Goal: Task Accomplishment & Management: Manage account settings

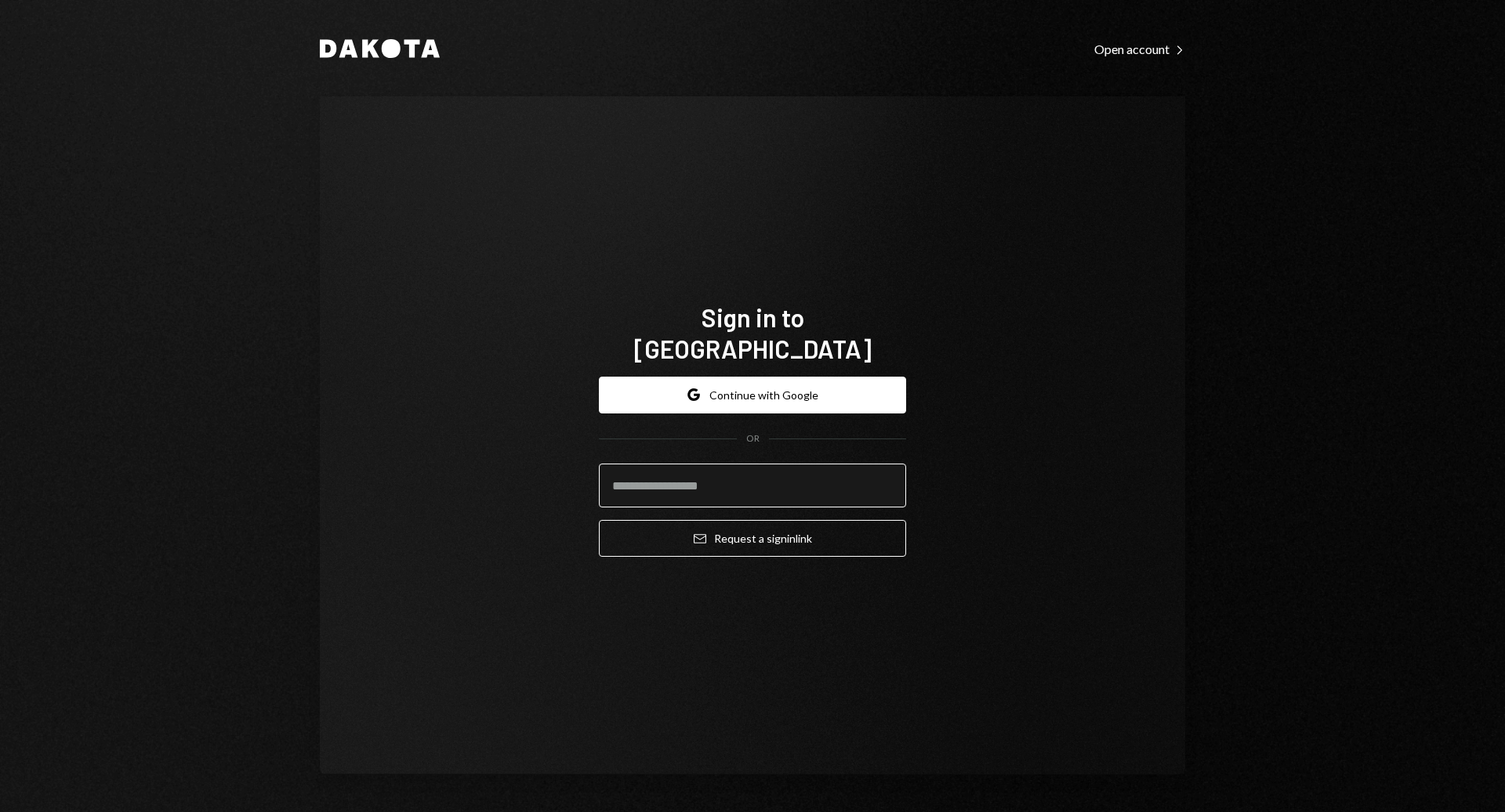
click at [797, 463] on input "email" at bounding box center [752, 485] width 307 height 44
type input "**********"
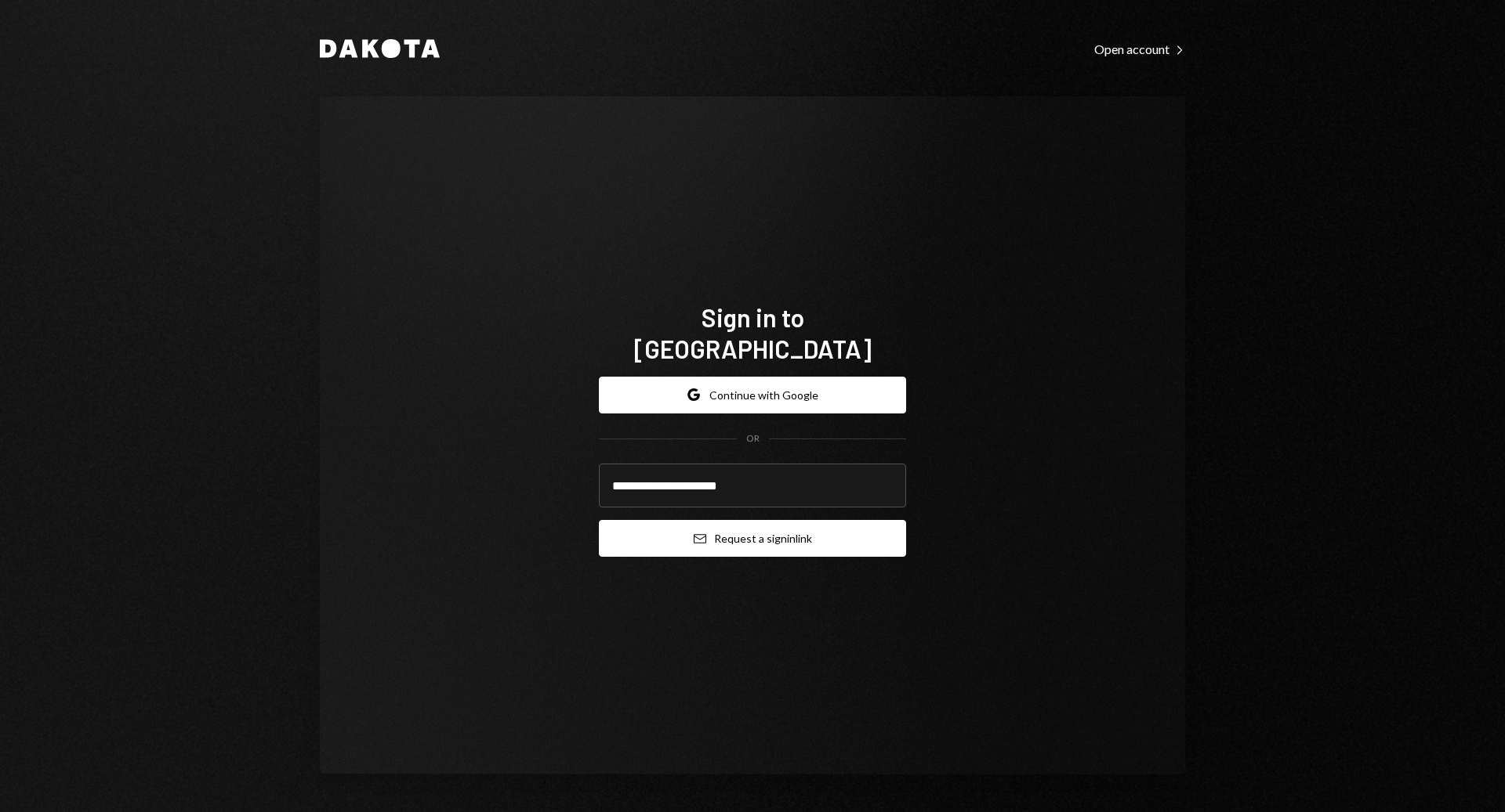
click at [786, 529] on button "Email Request a sign in link" at bounding box center [752, 538] width 307 height 37
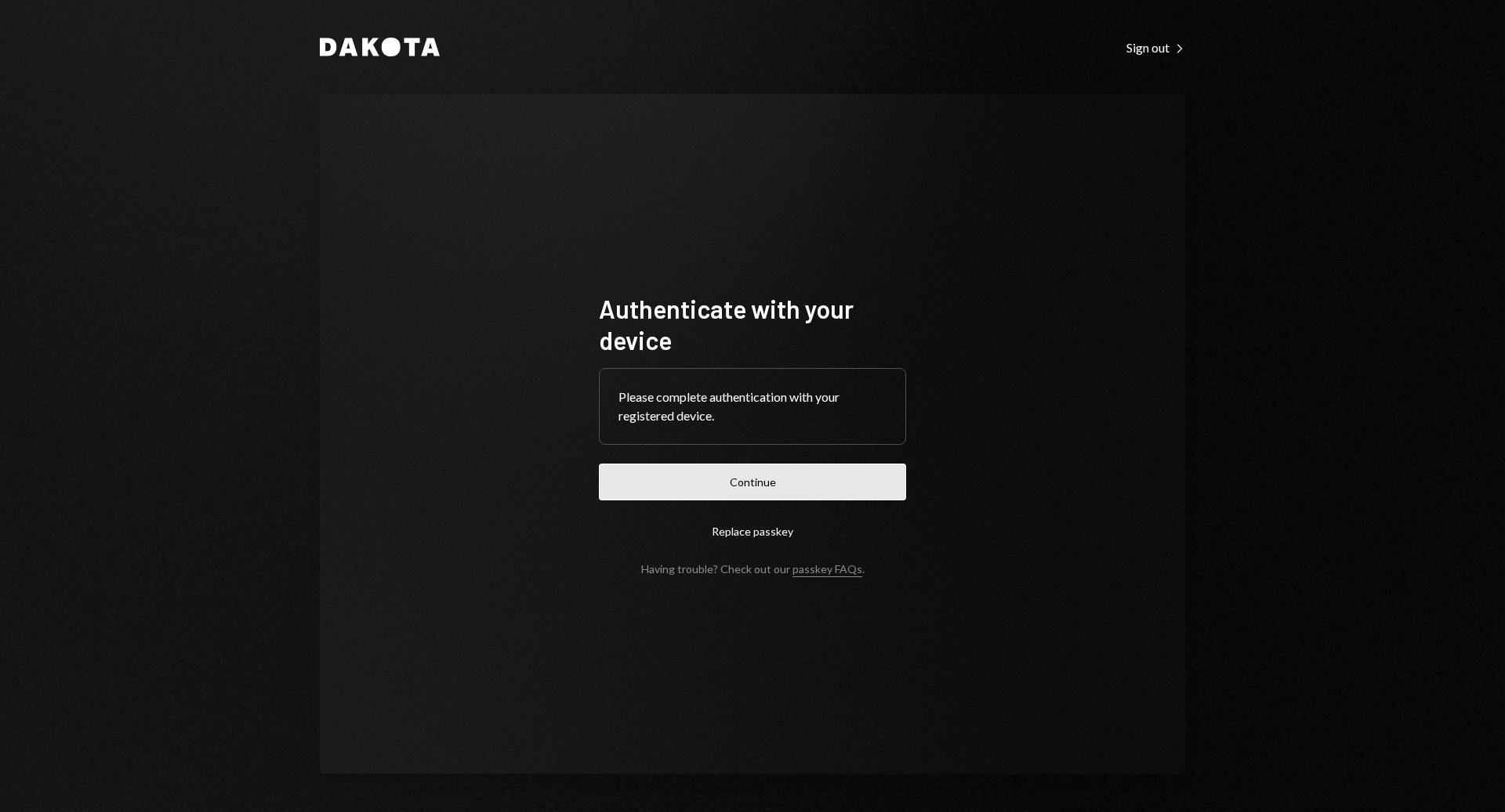
click at [756, 493] on button "Continue" at bounding box center [752, 482] width 307 height 37
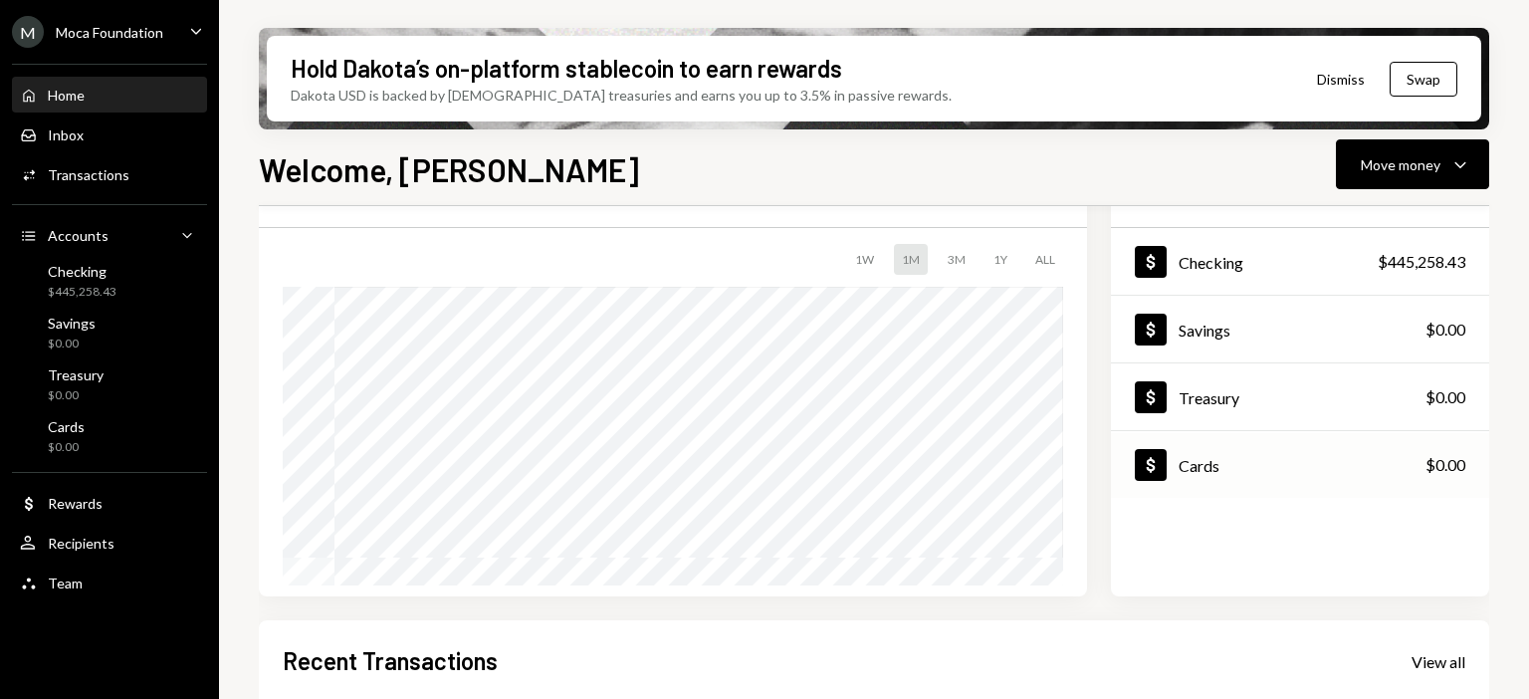
scroll to position [502, 0]
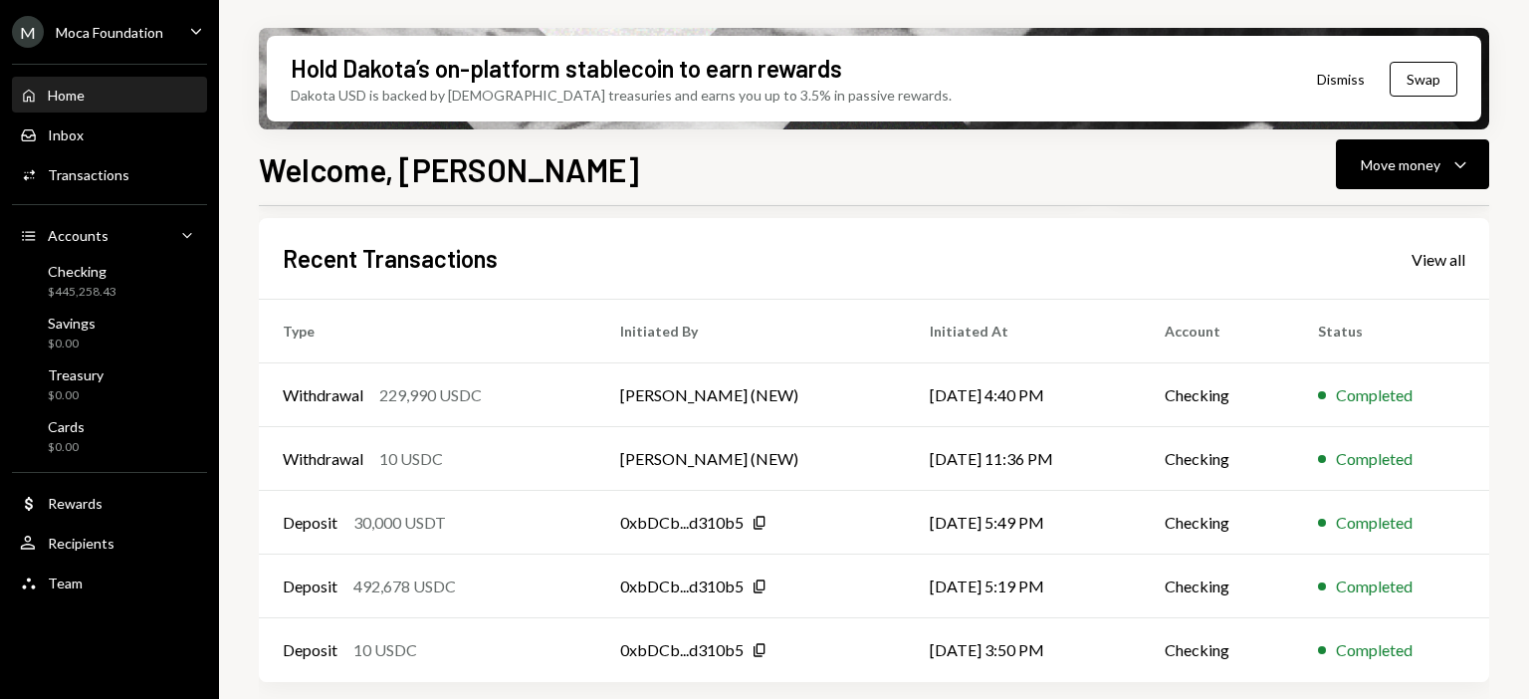
click at [1438, 273] on div "Recent Transactions View all" at bounding box center [874, 258] width 1183 height 33
click at [1438, 250] on div "View all" at bounding box center [1439, 260] width 54 height 20
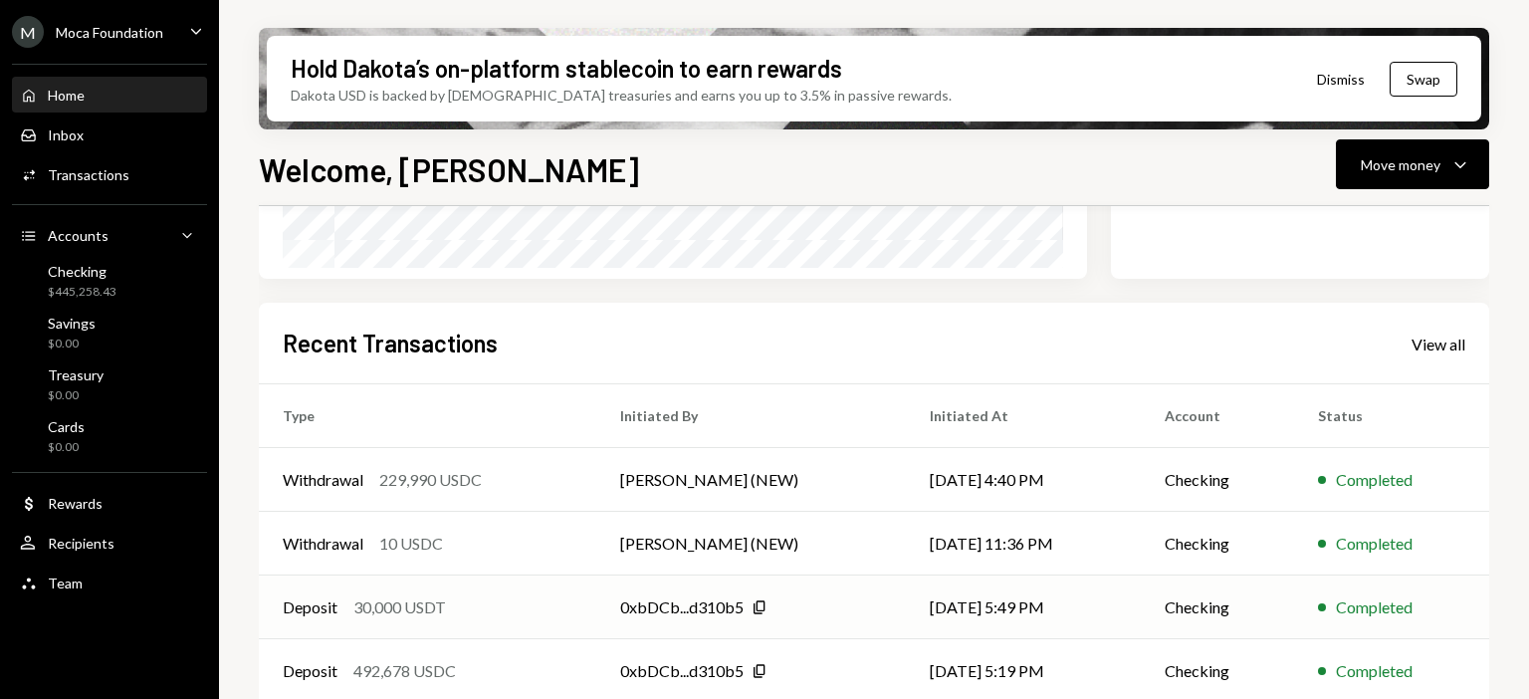
scroll to position [502, 0]
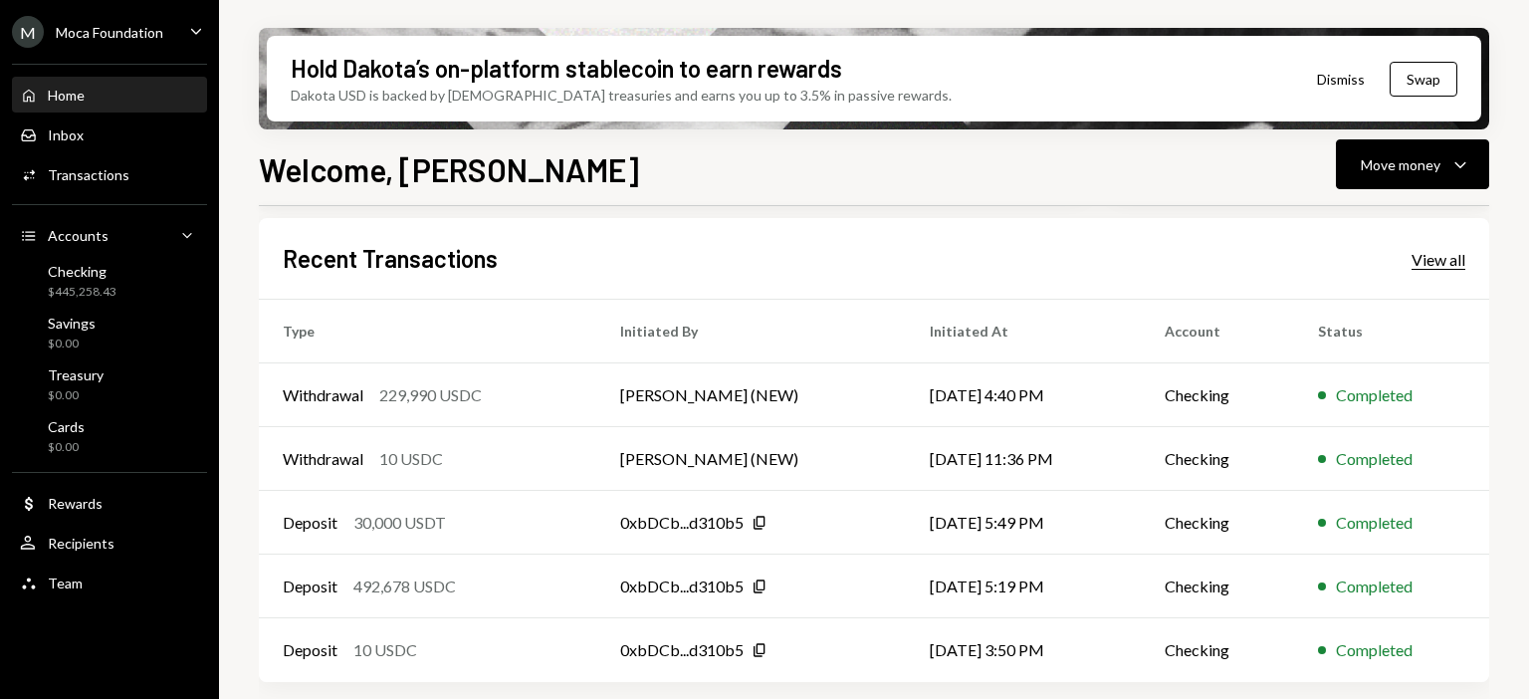
click at [1410, 269] on div "Recent Transactions View all" at bounding box center [874, 258] width 1183 height 33
click at [1429, 251] on div "View all" at bounding box center [1439, 260] width 54 height 20
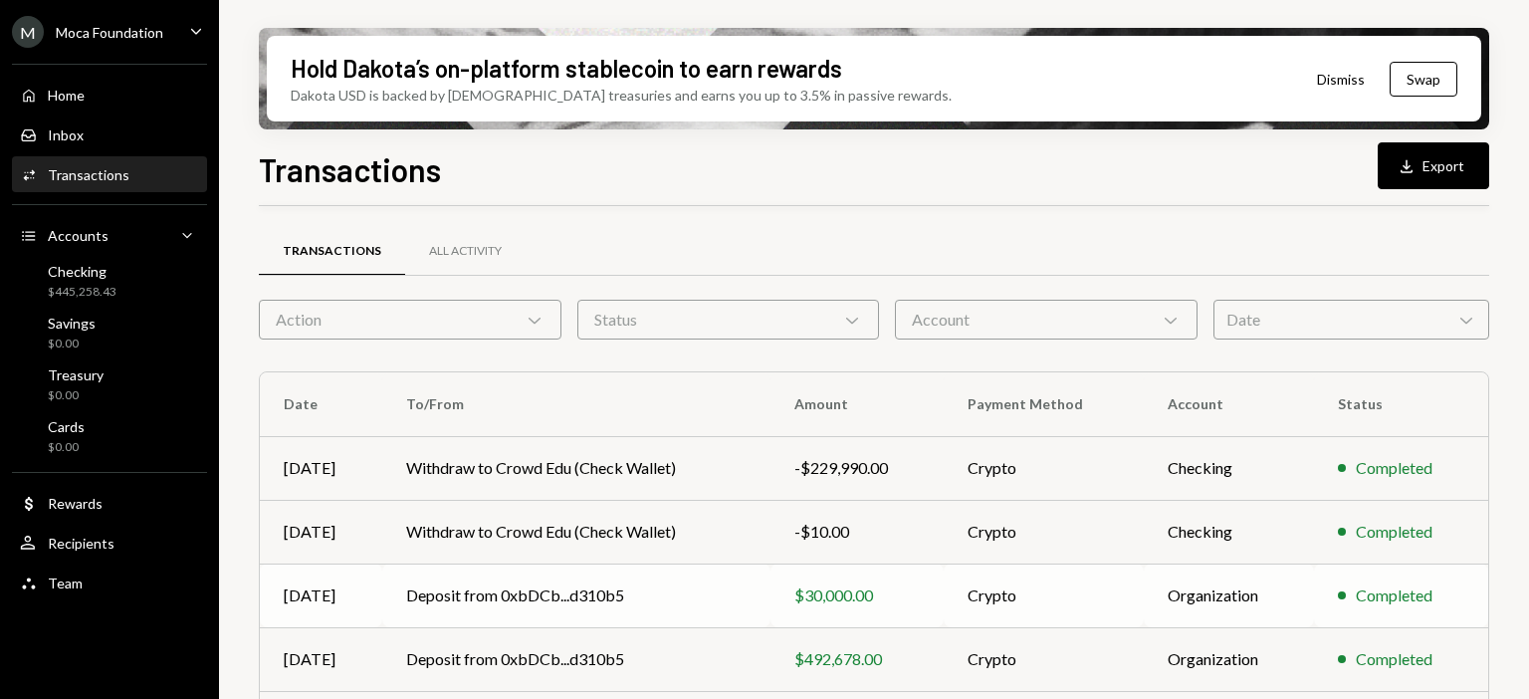
scroll to position [434, 0]
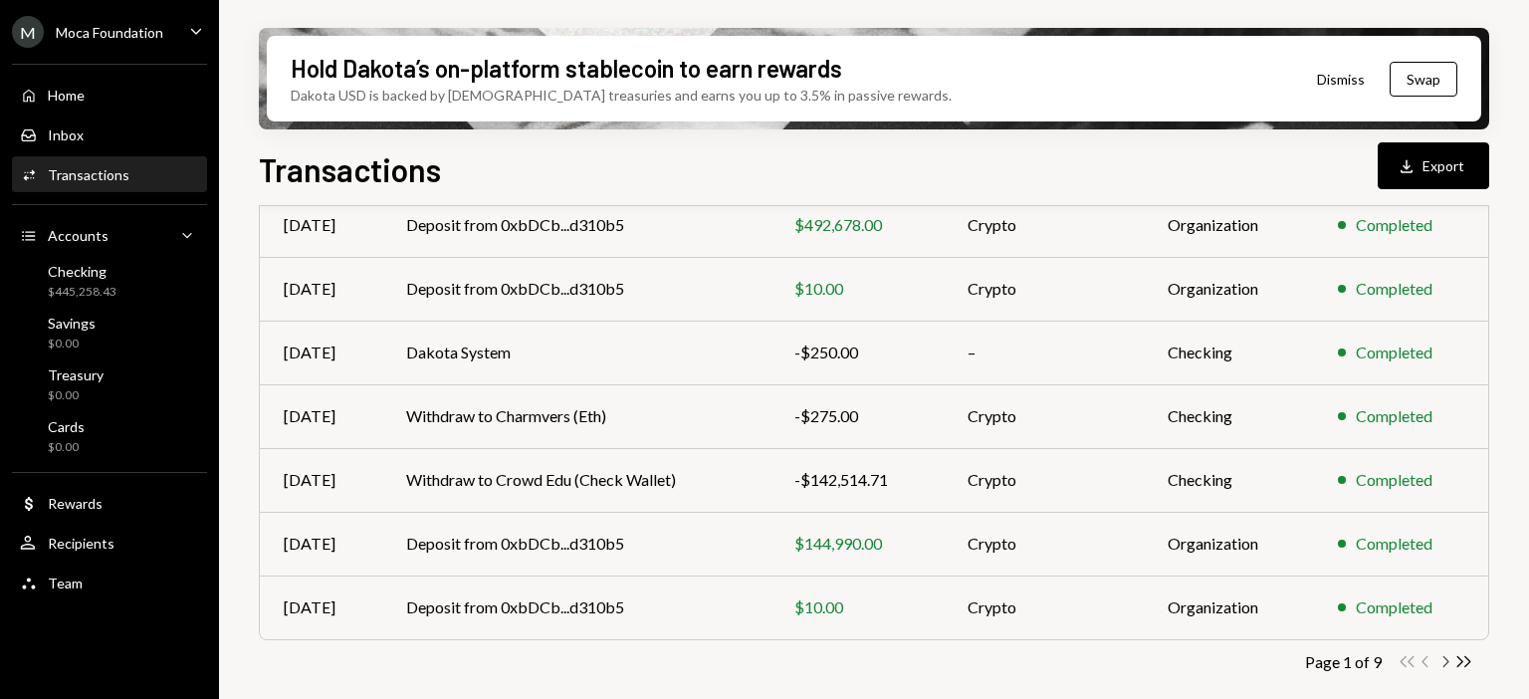
click at [1445, 658] on icon "Chevron Right" at bounding box center [1445, 661] width 19 height 19
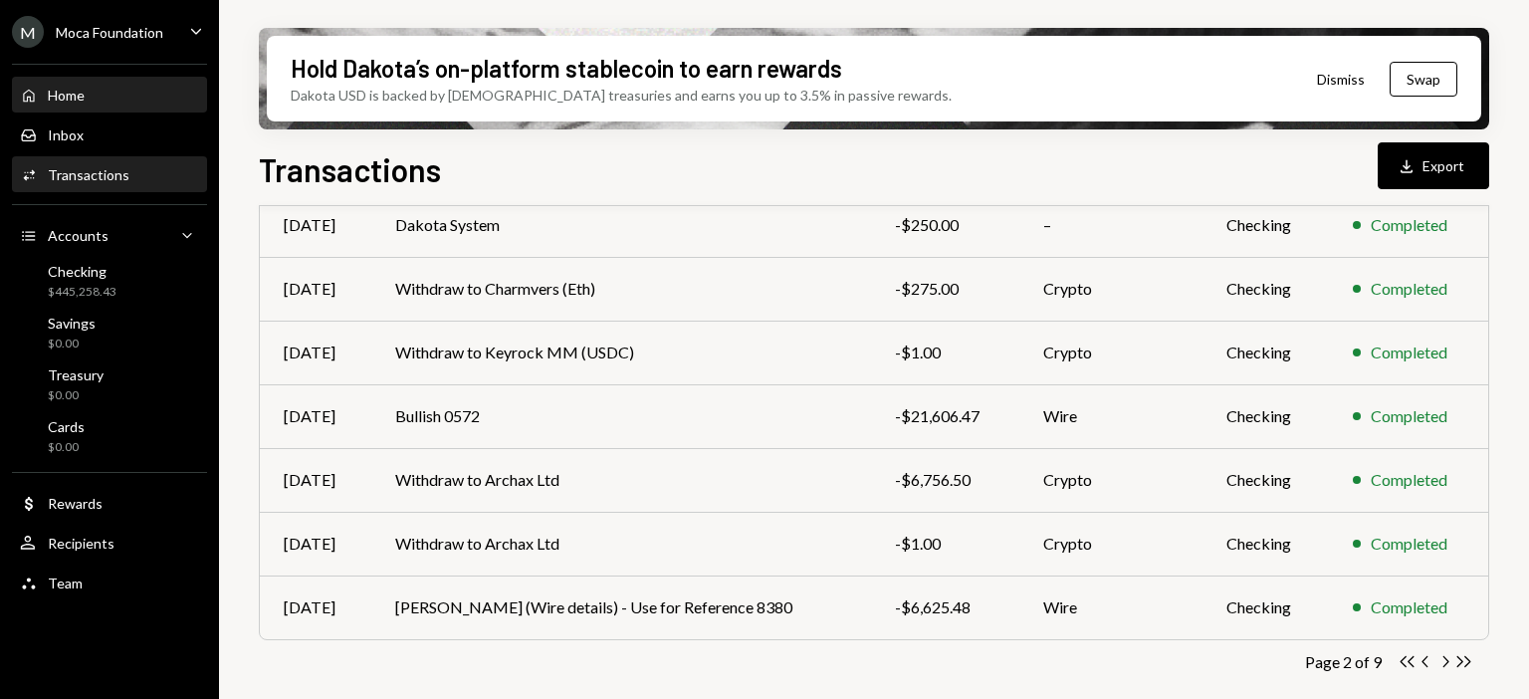
click at [92, 92] on div "Home Home" at bounding box center [109, 96] width 179 height 18
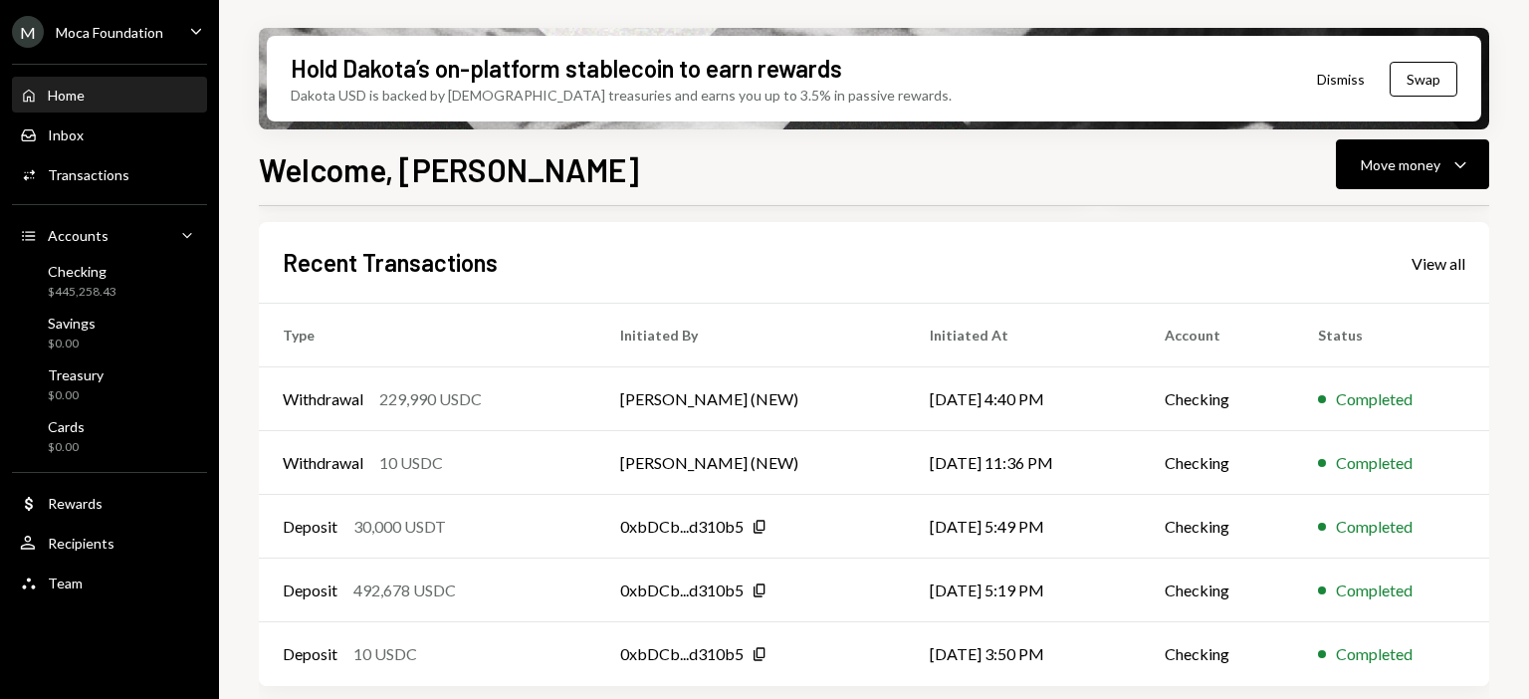
scroll to position [502, 0]
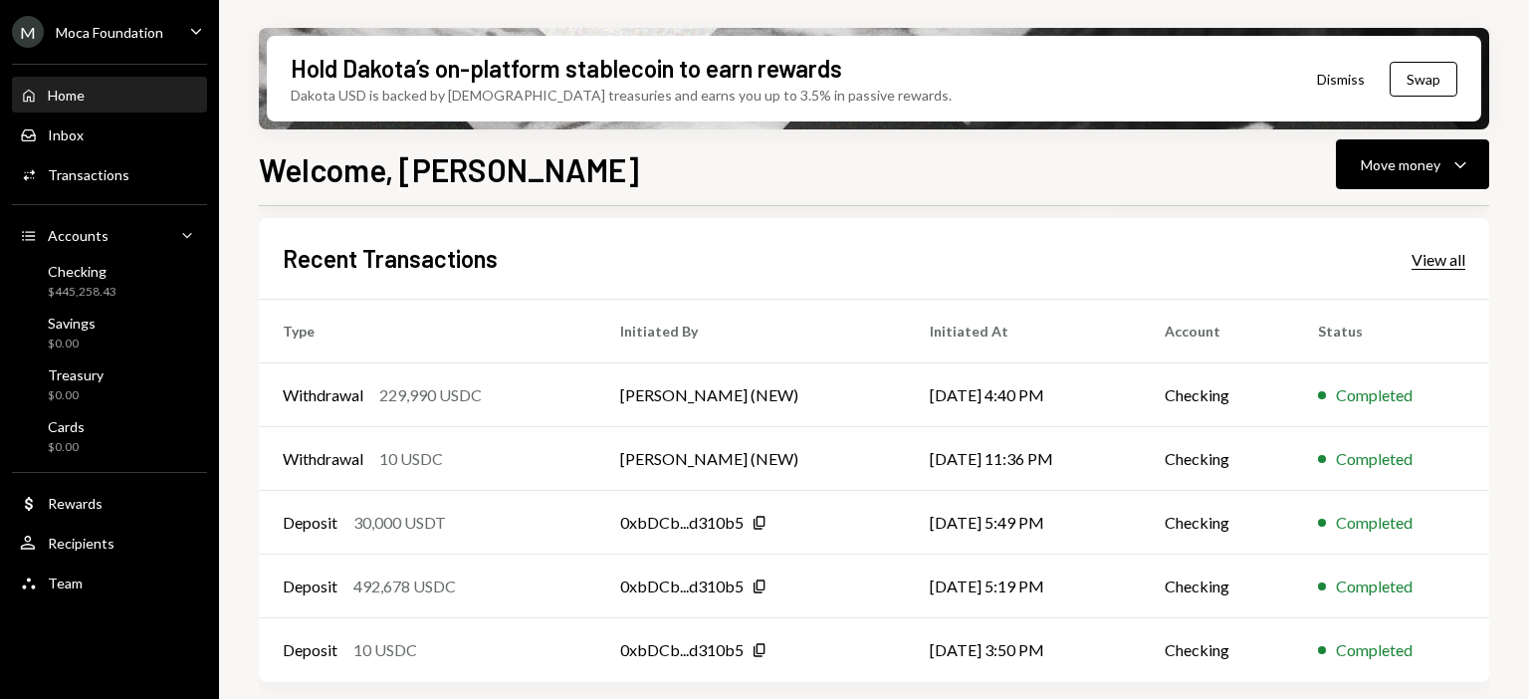
click at [1432, 269] on div "Recent Transactions View all" at bounding box center [874, 258] width 1183 height 33
click at [1435, 258] on div "View all" at bounding box center [1439, 260] width 54 height 20
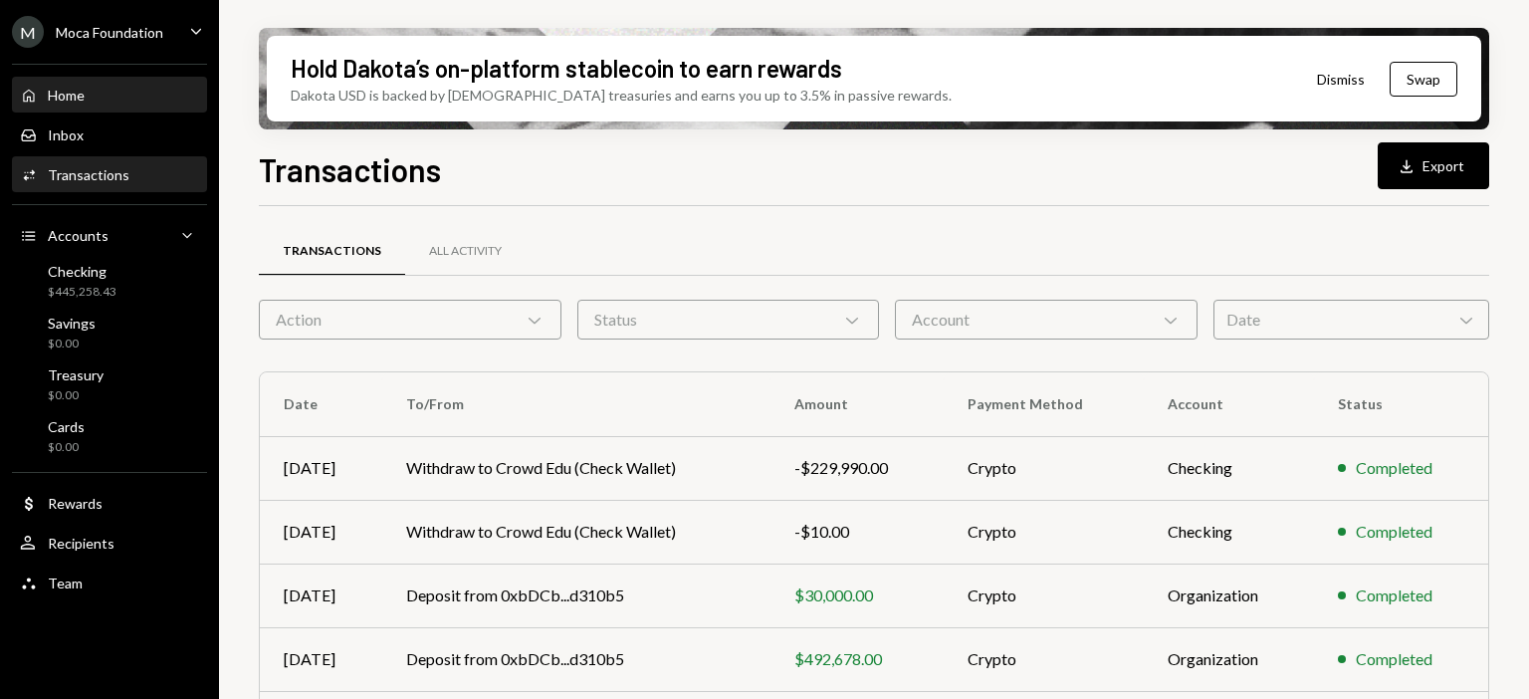
click at [112, 99] on div "Home Home" at bounding box center [109, 96] width 179 height 18
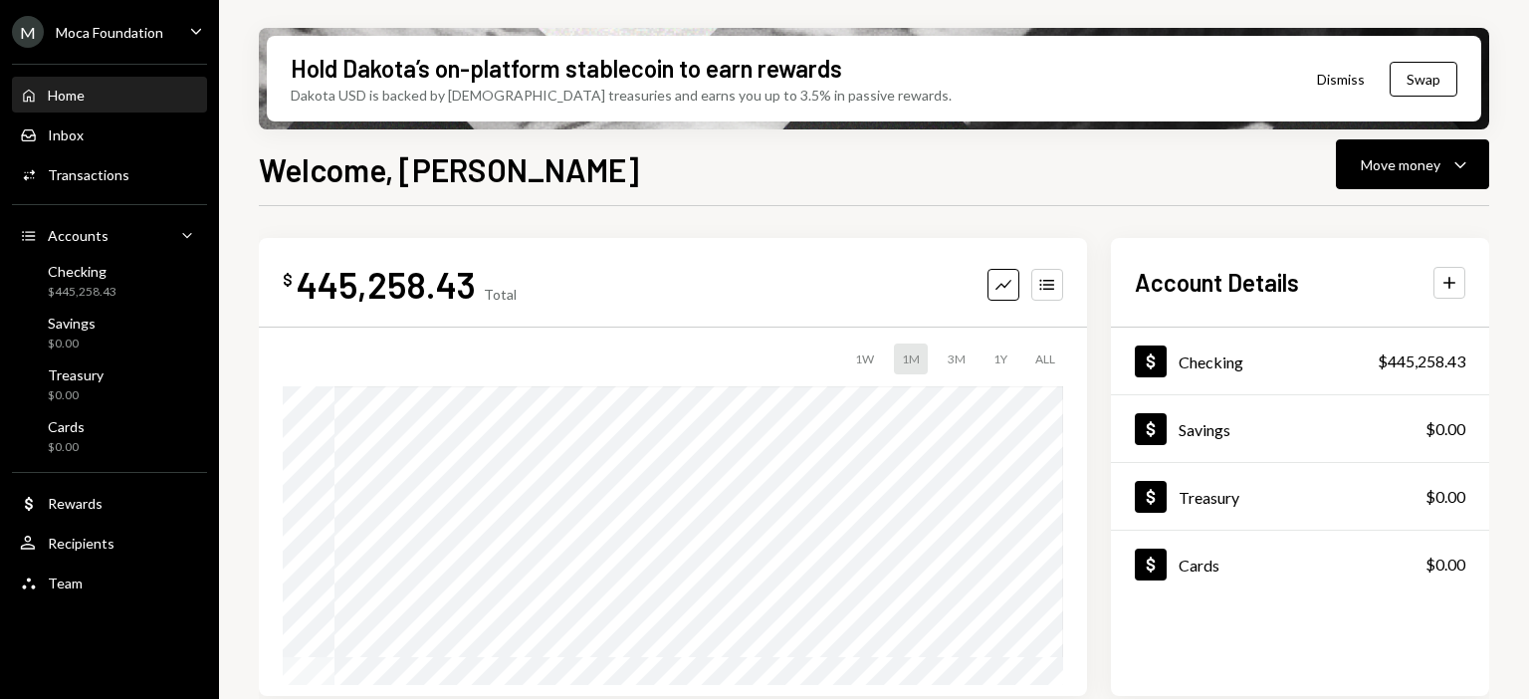
click at [129, 25] on div "Moca Foundation" at bounding box center [110, 32] width 108 height 17
